Goal: Information Seeking & Learning: Learn about a topic

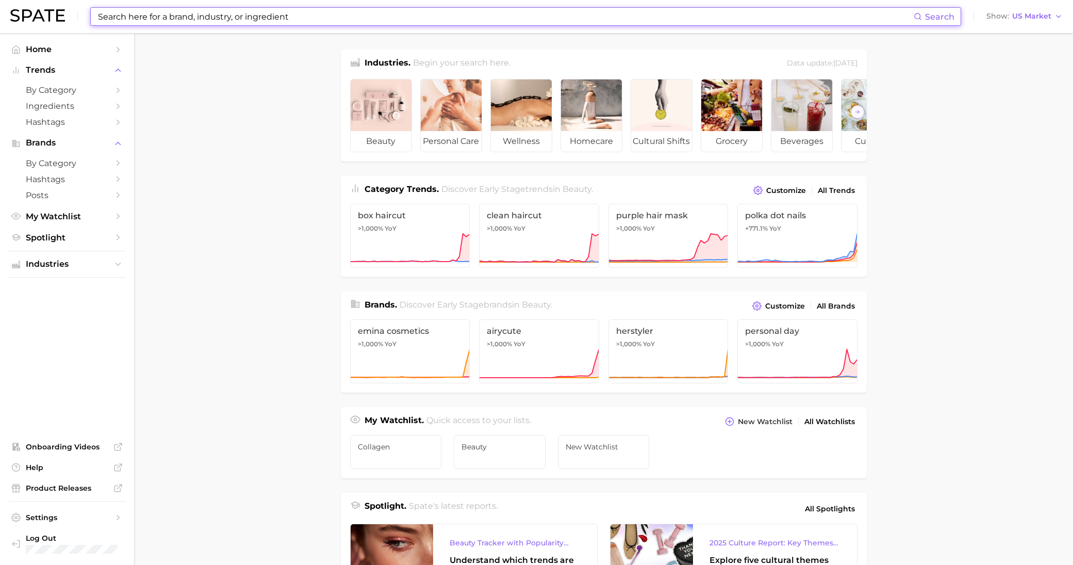
click at [207, 15] on input at bounding box center [505, 17] width 817 height 18
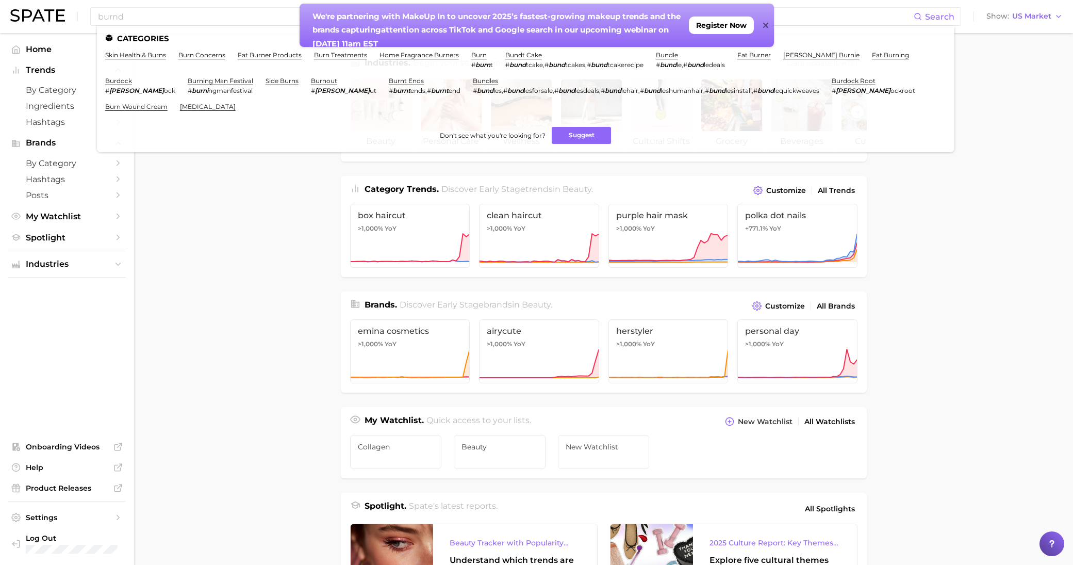
click at [767, 26] on icon at bounding box center [765, 25] width 5 height 5
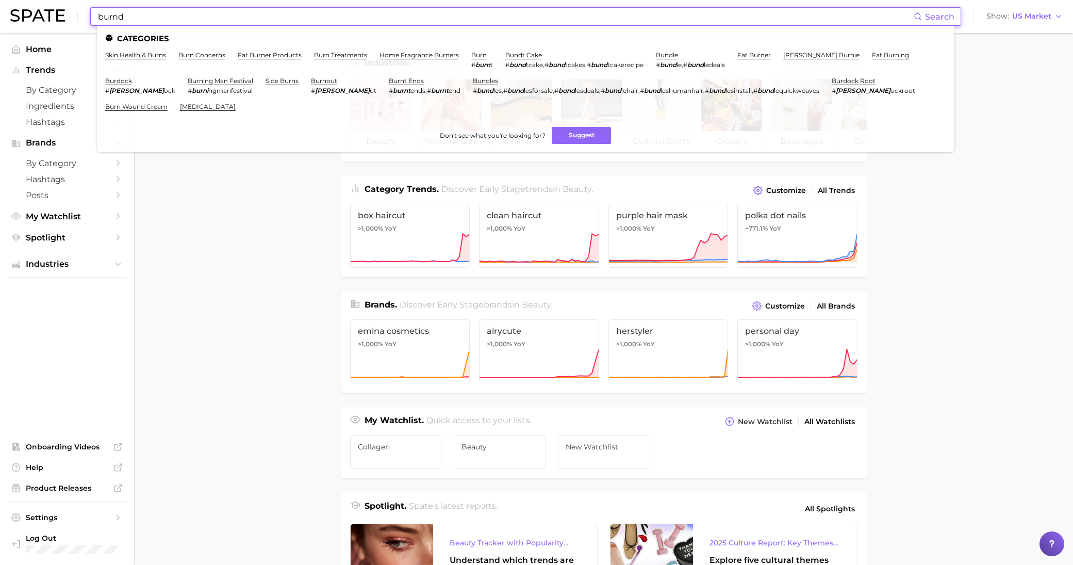
click at [159, 18] on input "burnd" at bounding box center [505, 17] width 817 height 18
click at [122, 18] on input "burnd" at bounding box center [505, 17] width 817 height 18
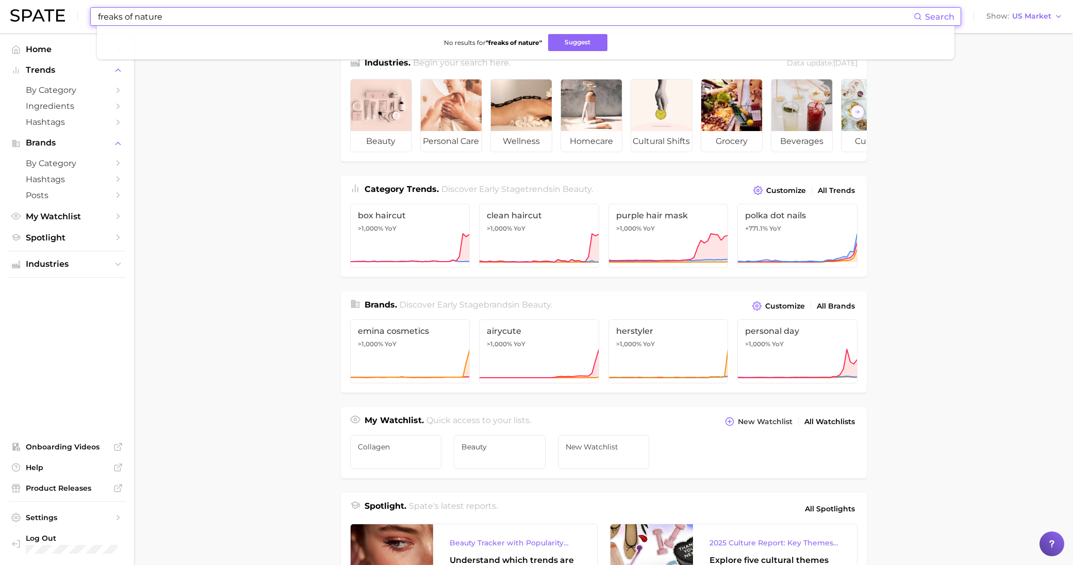
click at [143, 19] on input "freaks of nature" at bounding box center [505, 17] width 817 height 18
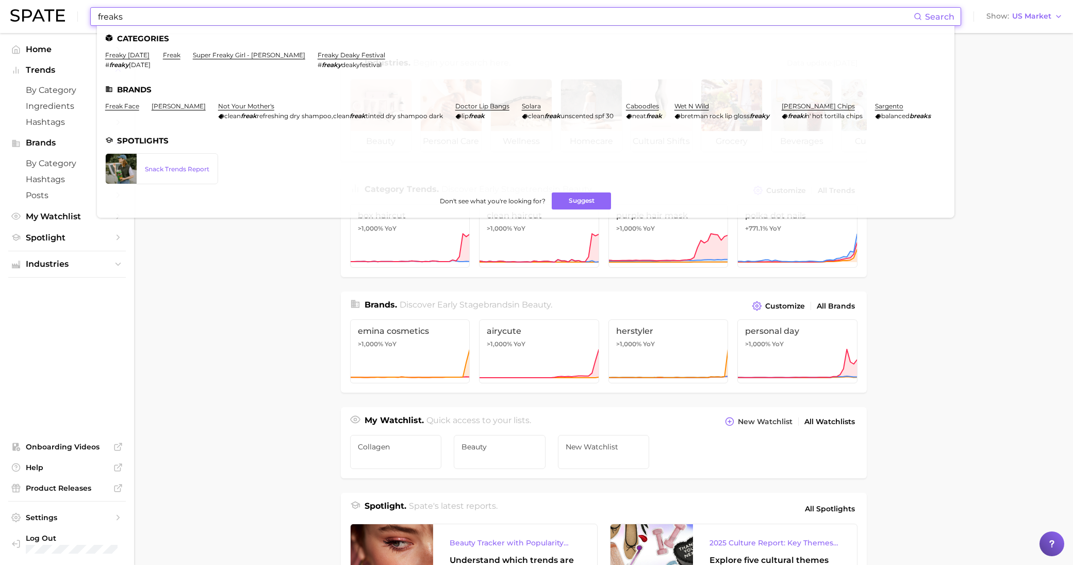
click at [1004, 304] on main "Industries. Begin your search here. Data update: [DATE] beauty personal care we…" at bounding box center [603, 435] width 939 height 805
click at [151, 18] on input "freaks" at bounding box center [505, 17] width 817 height 18
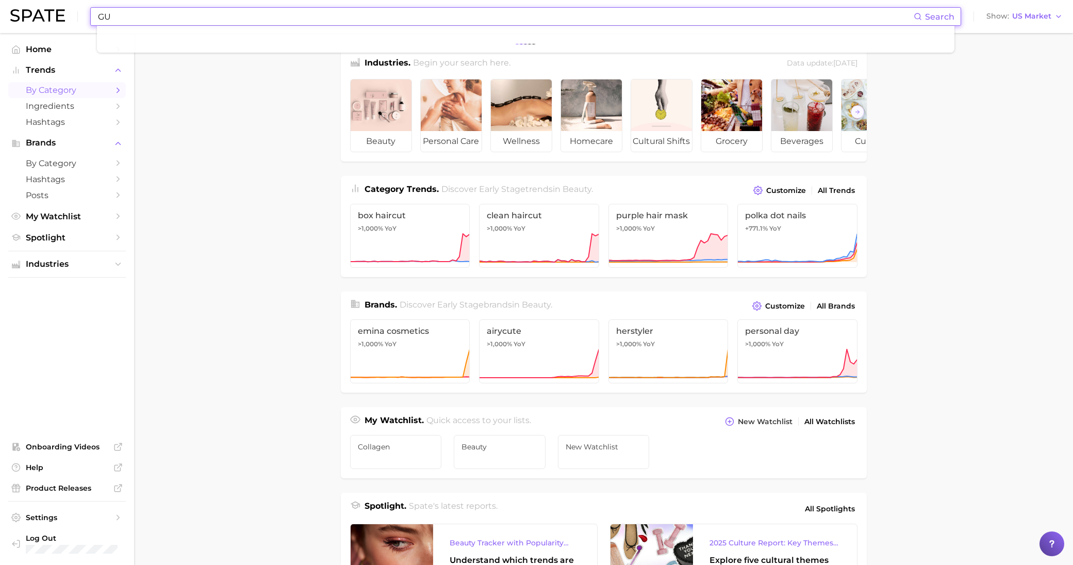
type input "GU"
click at [59, 90] on span "by Category" at bounding box center [67, 90] width 82 height 10
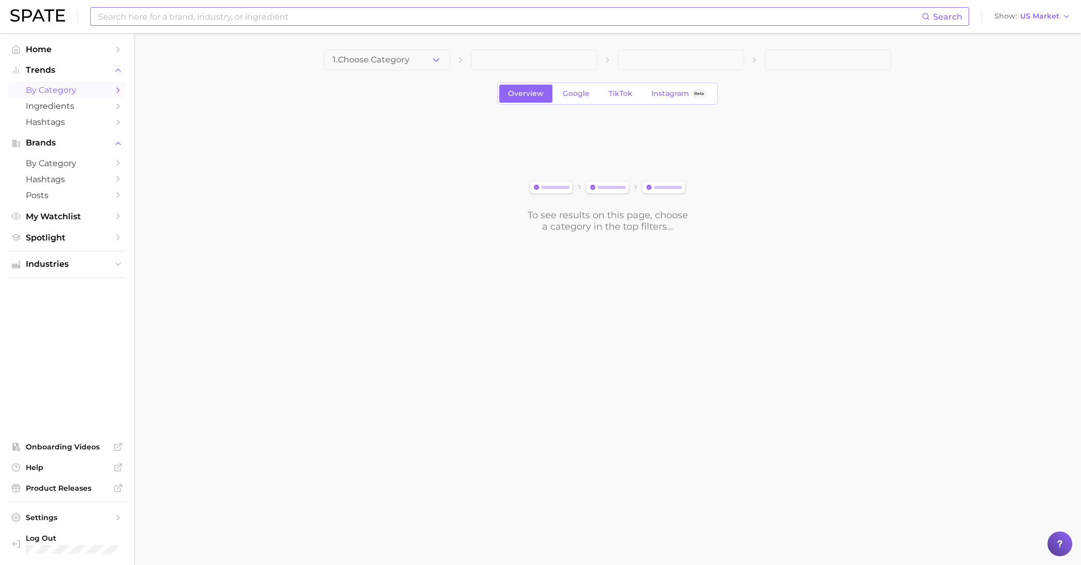
click at [290, 17] on input at bounding box center [509, 17] width 824 height 18
type input "s"
